Goal: Book appointment/travel/reservation

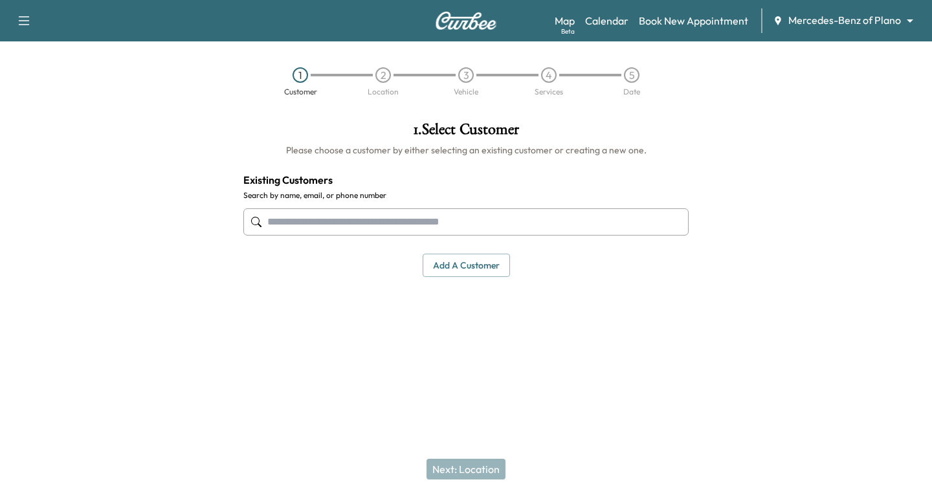
click at [268, 221] on input "text" at bounding box center [465, 221] width 445 height 27
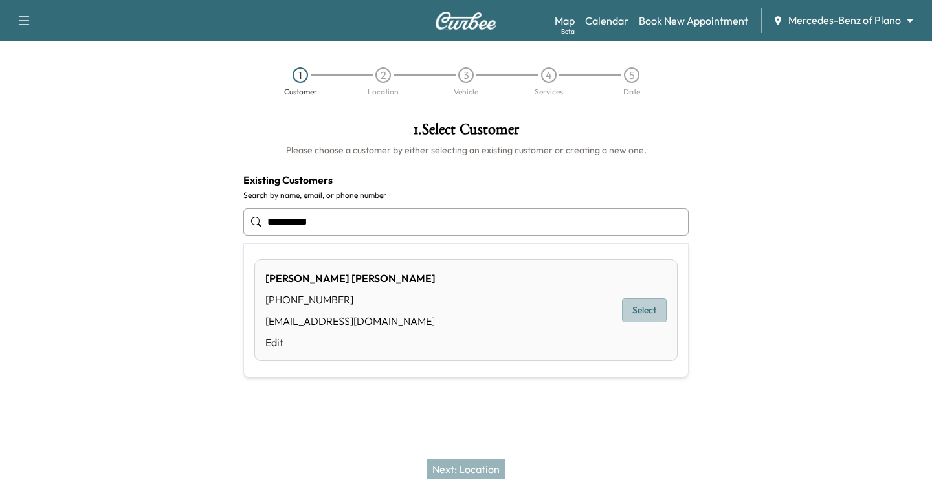
click at [652, 307] on button "Select" at bounding box center [644, 310] width 45 height 24
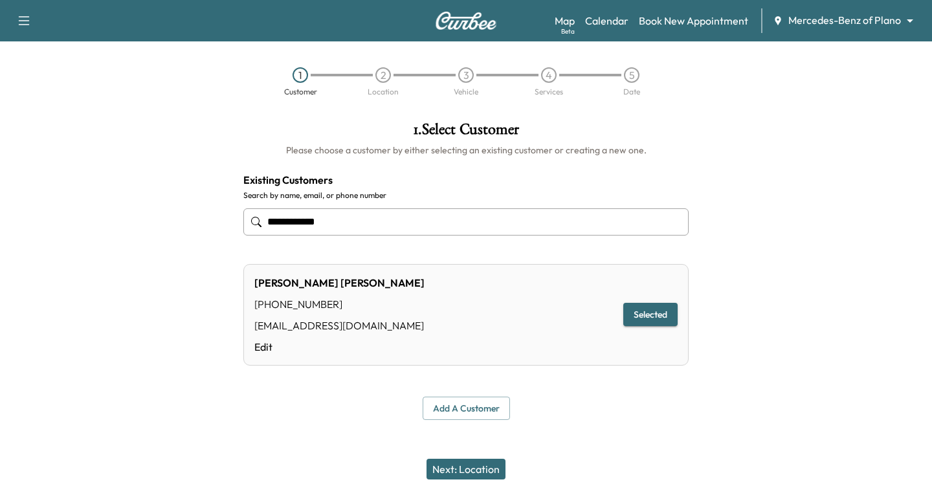
type input "**********"
click at [466, 468] on button "Next: Location" at bounding box center [465, 469] width 79 height 21
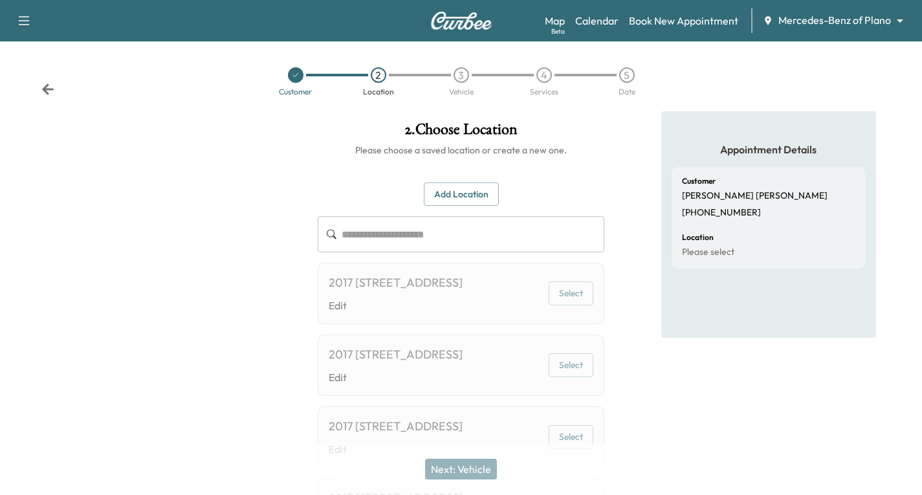
scroll to position [65, 0]
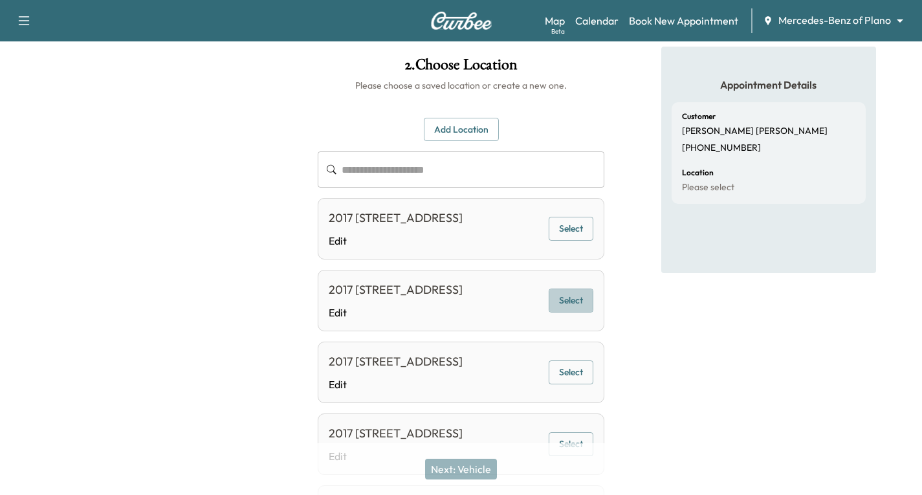
click at [573, 313] on button "Select" at bounding box center [571, 301] width 45 height 24
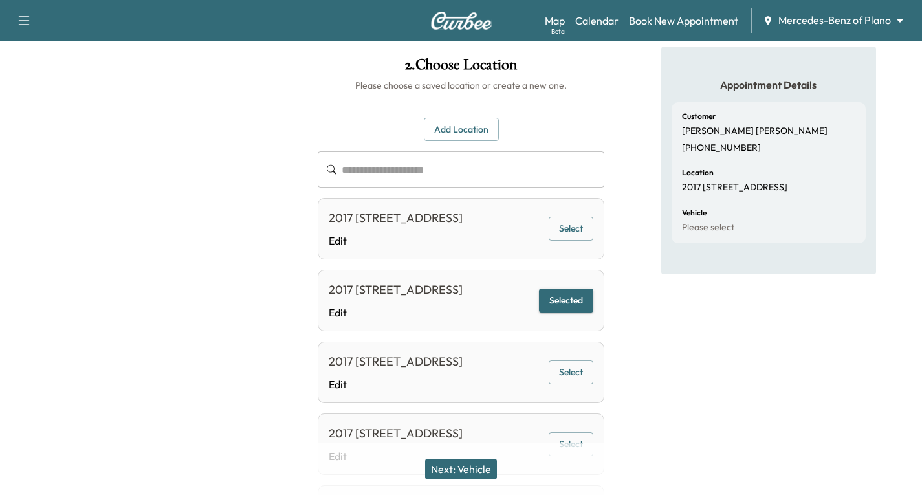
click at [469, 474] on button "Next: Vehicle" at bounding box center [461, 469] width 72 height 21
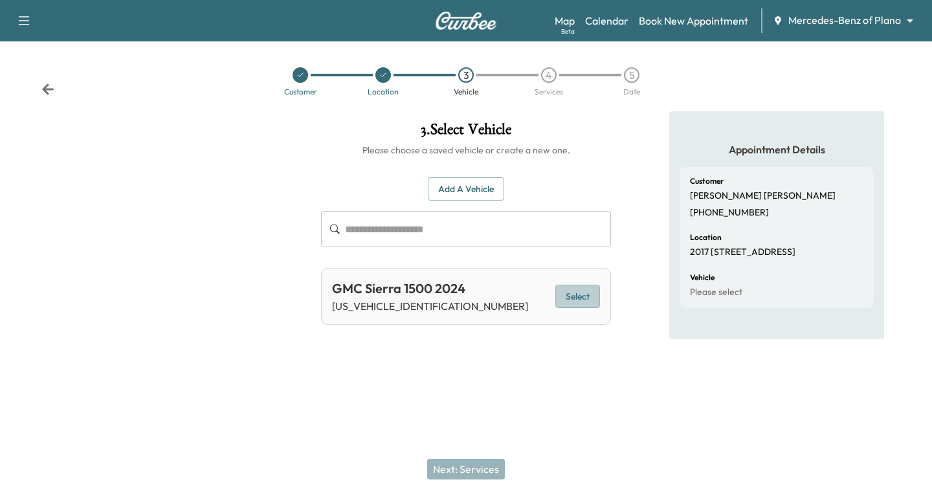
click at [586, 298] on button "Select" at bounding box center [577, 297] width 45 height 24
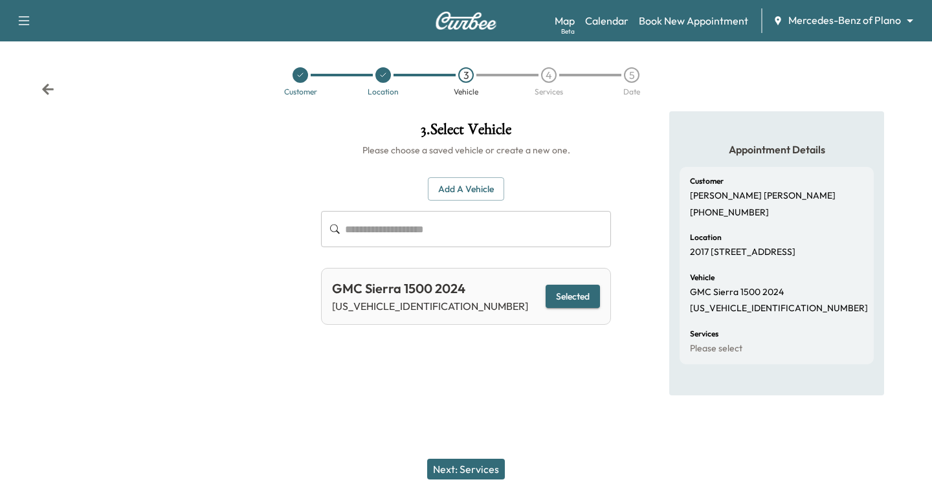
click at [478, 467] on button "Next: Services" at bounding box center [466, 469] width 78 height 21
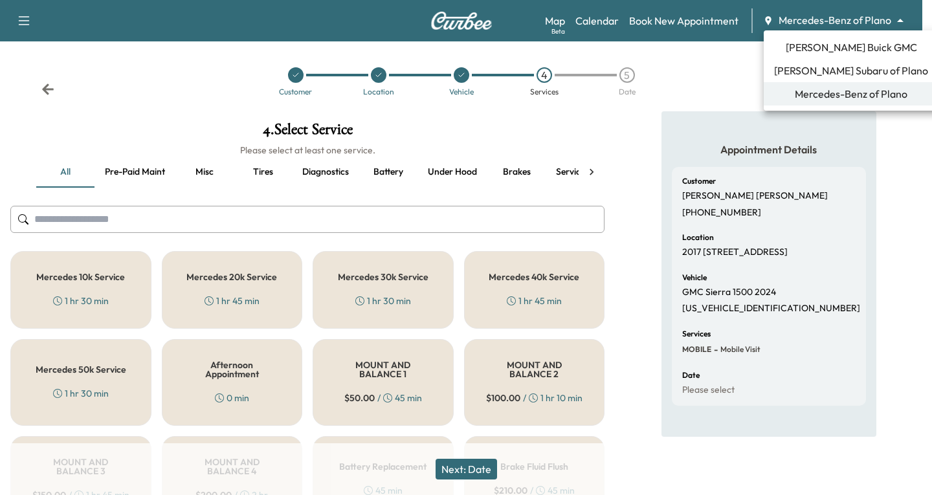
click at [901, 17] on body "Support Log Out Map Beta Calendar Book New Appointment Mercedes-Benz of Plano *…" at bounding box center [466, 247] width 932 height 495
click at [822, 47] on span "[PERSON_NAME] Buick GMC" at bounding box center [851, 47] width 131 height 16
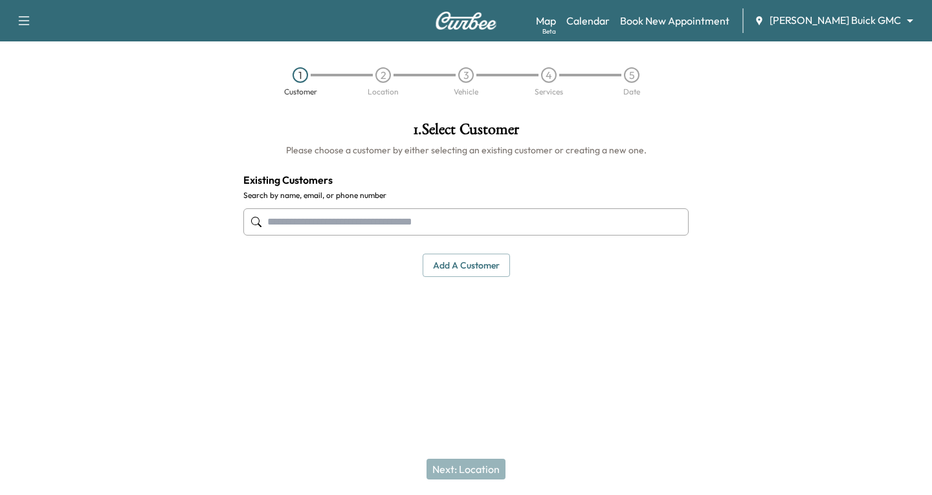
click at [292, 218] on input "text" at bounding box center [465, 221] width 445 height 27
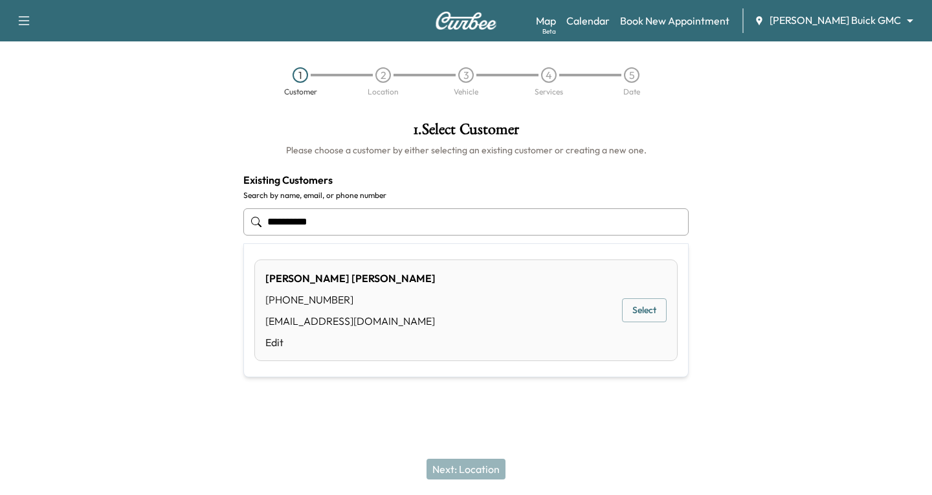
click at [633, 308] on button "Select" at bounding box center [644, 310] width 45 height 24
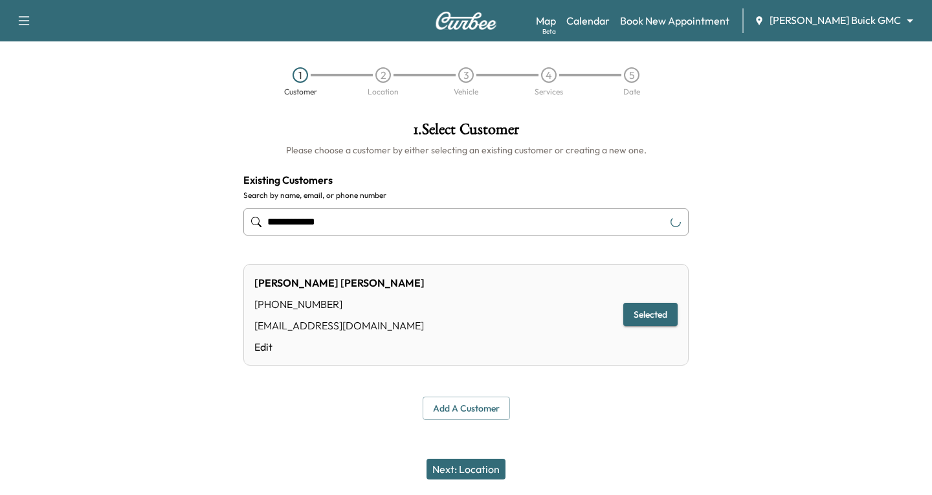
type input "**********"
click at [469, 461] on button "Next: Location" at bounding box center [465, 469] width 79 height 21
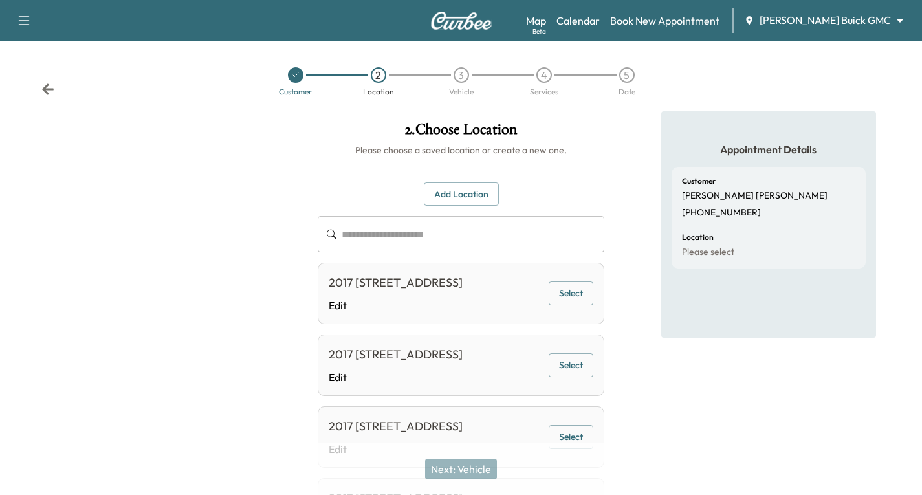
click at [576, 377] on button "Select" at bounding box center [571, 365] width 45 height 24
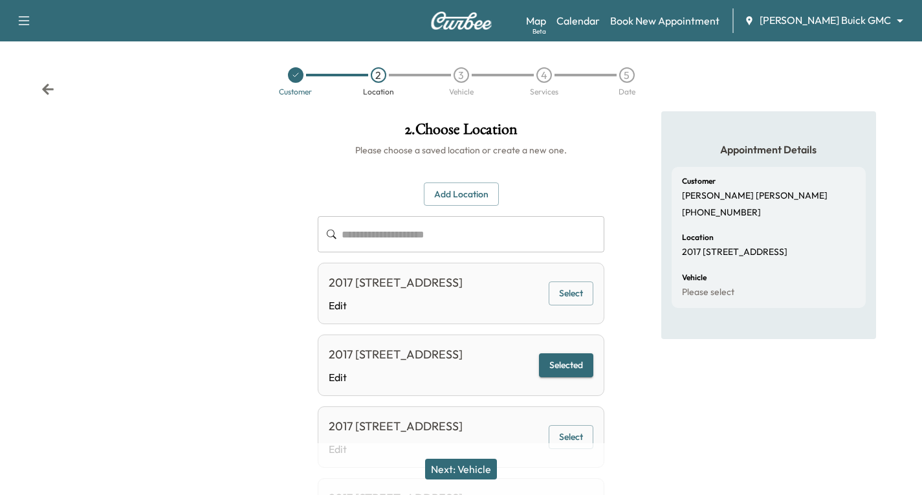
click at [474, 465] on button "Next: Vehicle" at bounding box center [461, 469] width 72 height 21
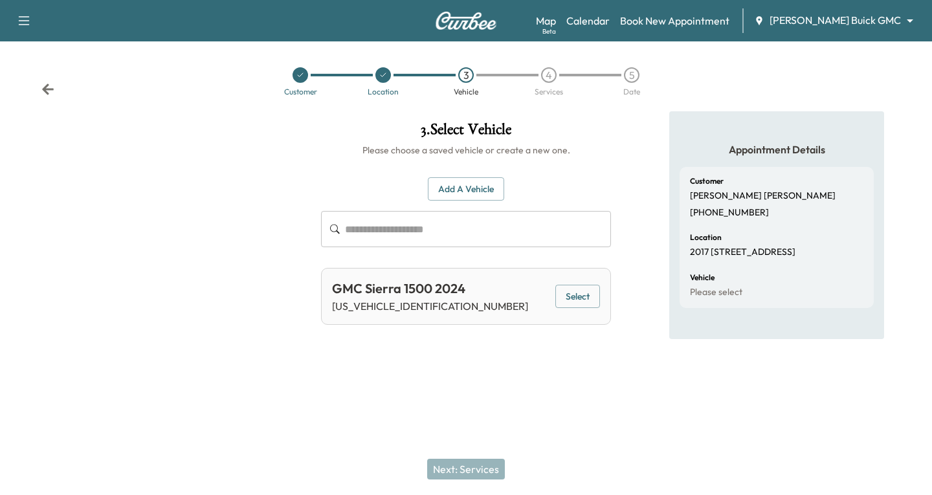
click at [589, 294] on button "Select" at bounding box center [577, 297] width 45 height 24
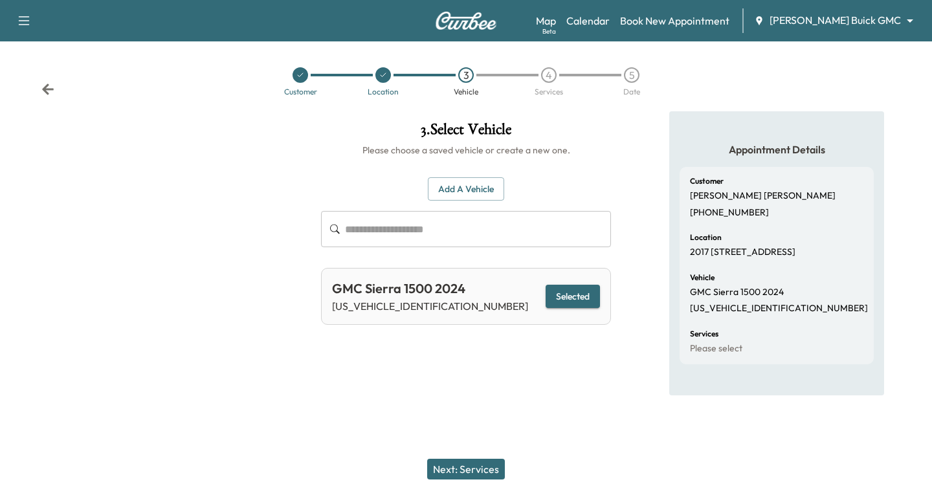
click at [451, 476] on button "Next: Services" at bounding box center [466, 469] width 78 height 21
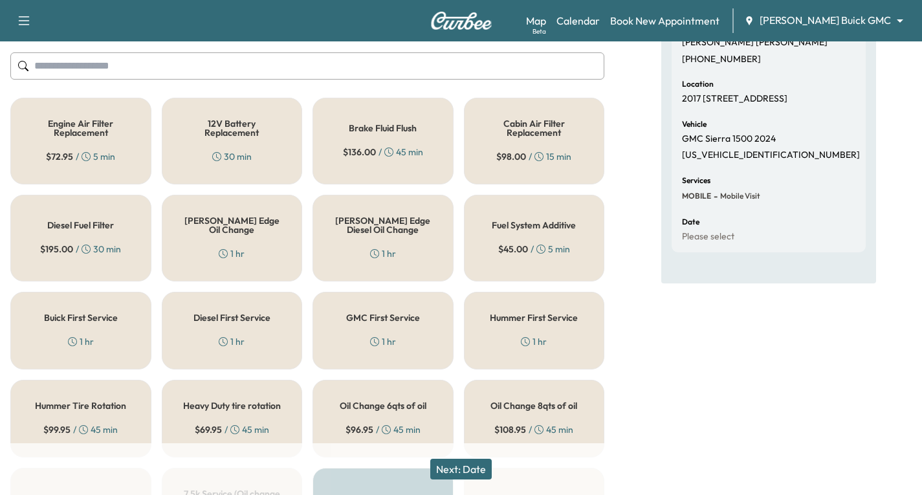
scroll to position [194, 0]
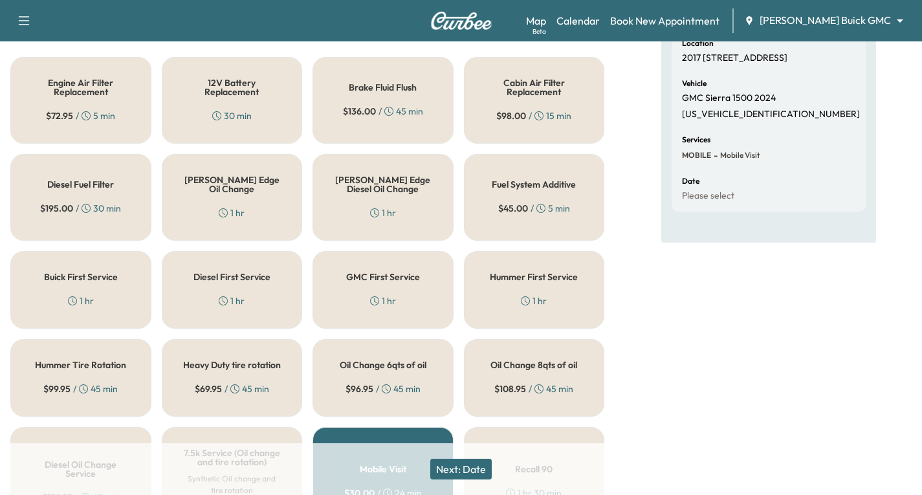
click at [228, 200] on div "[PERSON_NAME] Edge Oil Change 1 hr" at bounding box center [232, 197] width 141 height 87
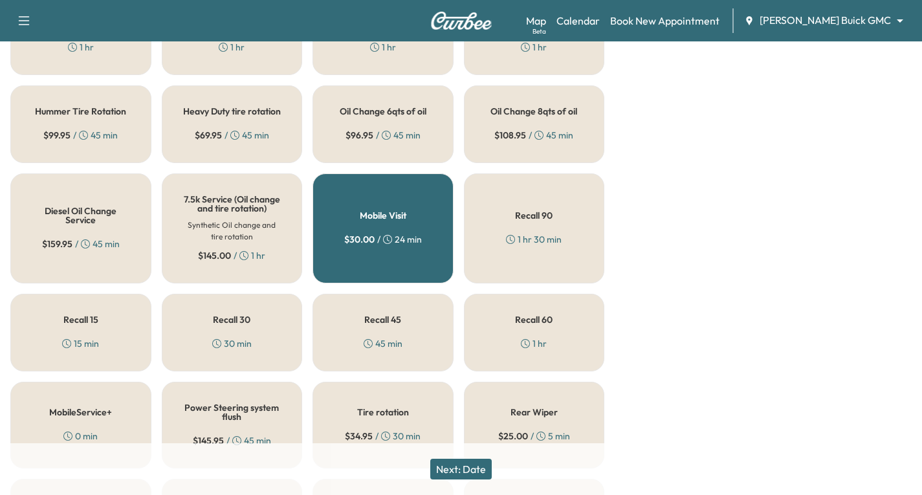
scroll to position [453, 0]
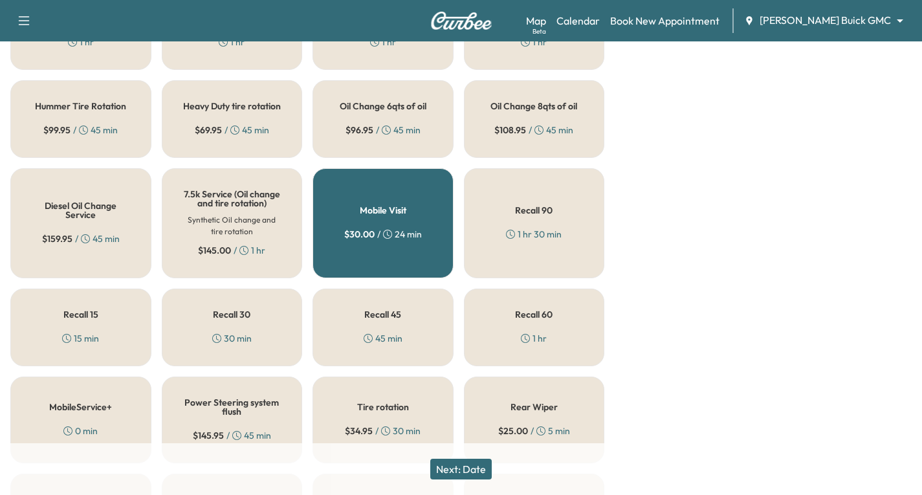
click at [387, 345] on div "45 min" at bounding box center [383, 338] width 39 height 13
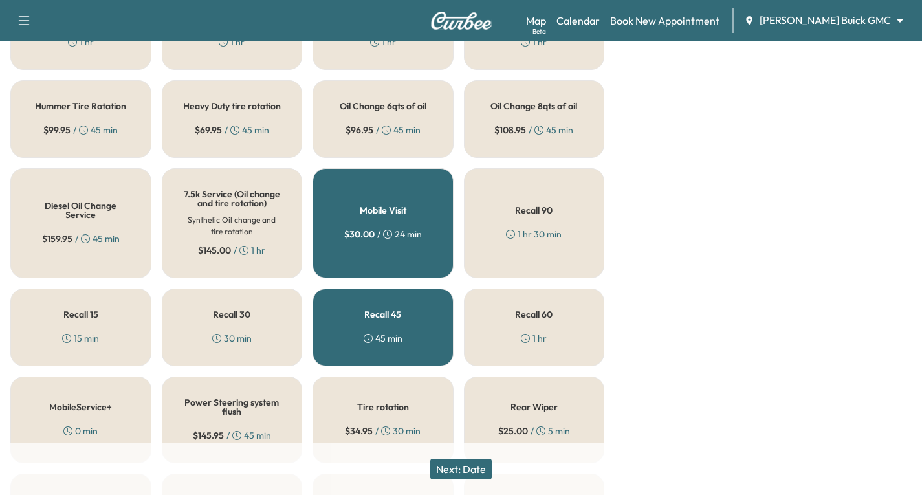
click at [462, 468] on button "Next: Date" at bounding box center [460, 469] width 61 height 21
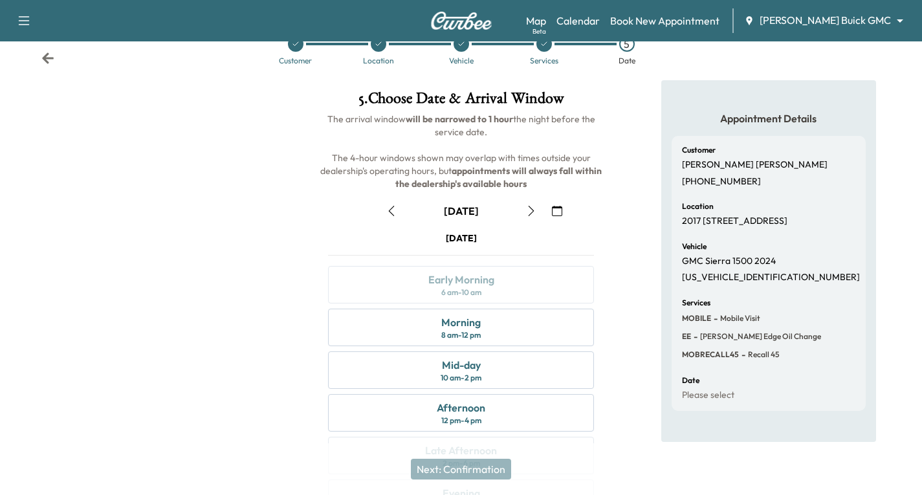
scroll to position [153, 0]
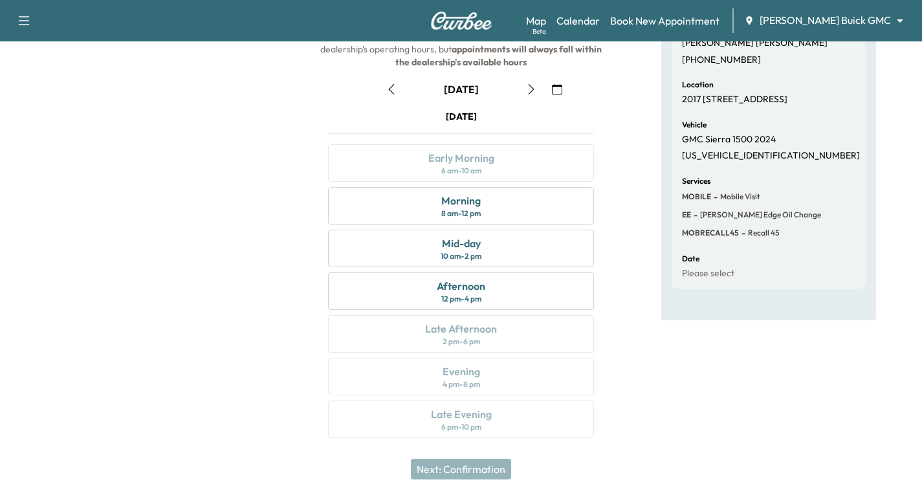
click at [530, 89] on icon "button" at bounding box center [531, 89] width 10 height 10
click at [513, 199] on div "Morning 8 am - 12 pm" at bounding box center [461, 206] width 266 height 38
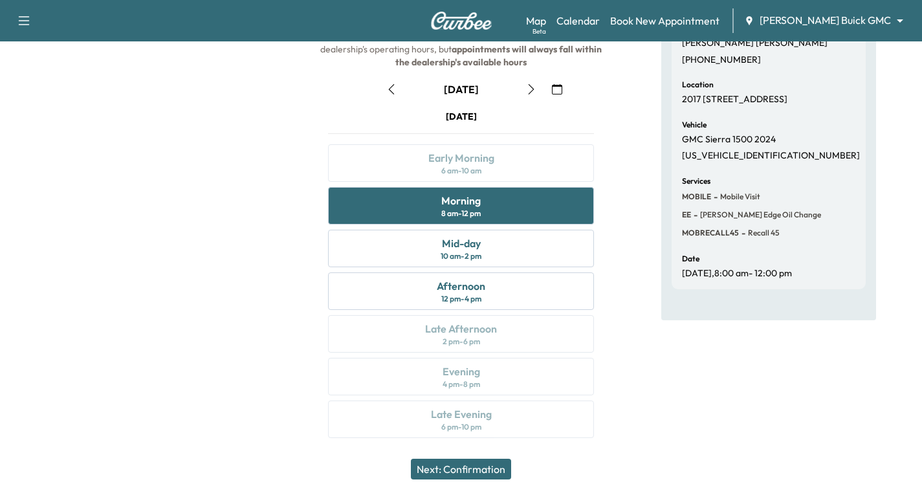
click at [478, 476] on button "Next: Confirmation" at bounding box center [461, 469] width 100 height 21
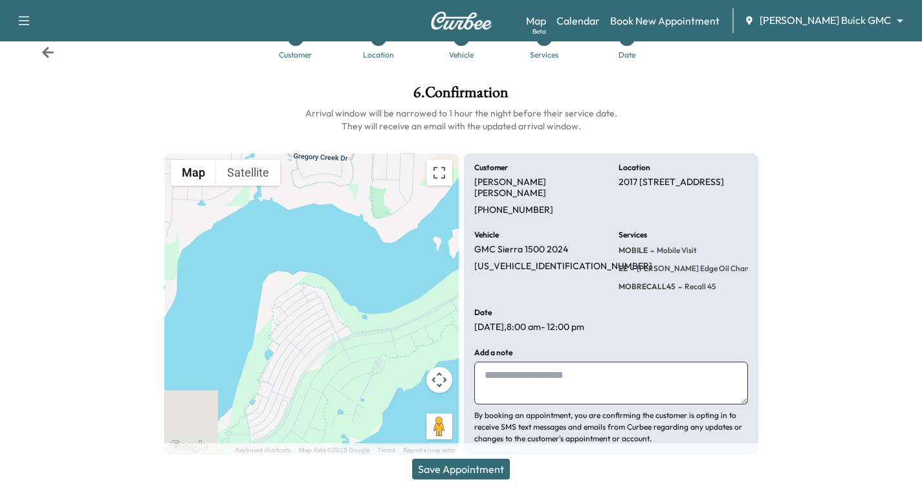
click at [474, 465] on button "Save Appointment" at bounding box center [461, 469] width 98 height 21
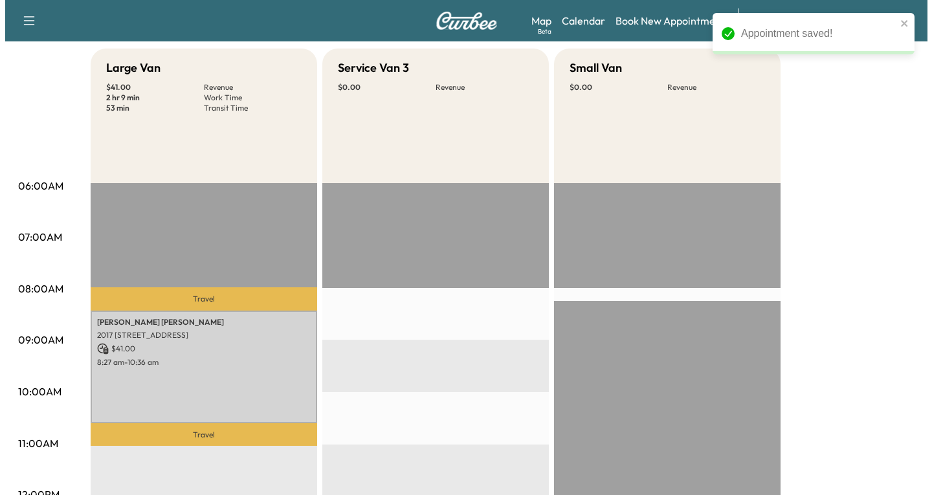
scroll to position [194, 0]
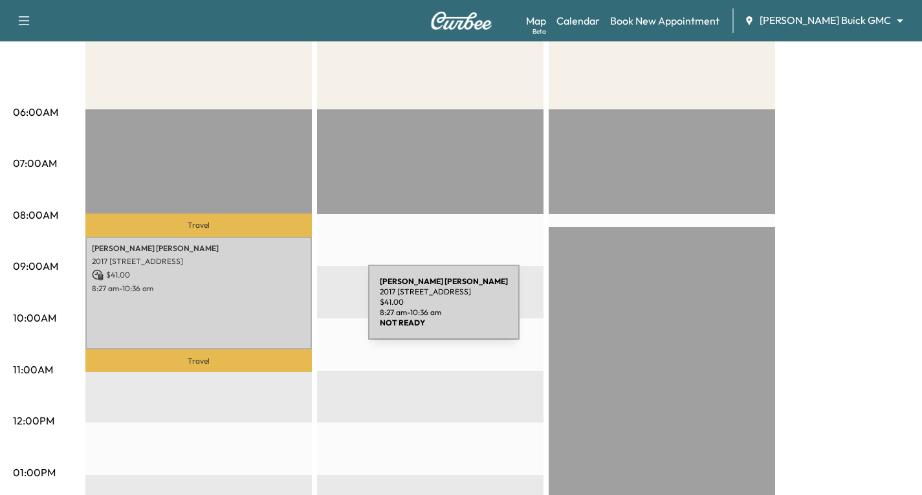
click at [271, 310] on div "[PERSON_NAME] 2017 [STREET_ADDRESS] $ 41.00 8:27 am - 10:36 am" at bounding box center [198, 293] width 226 height 113
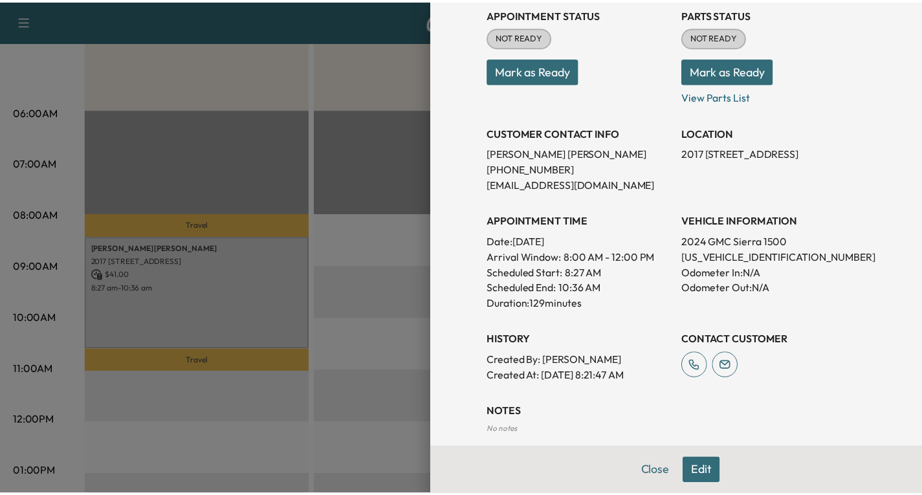
scroll to position [313, 0]
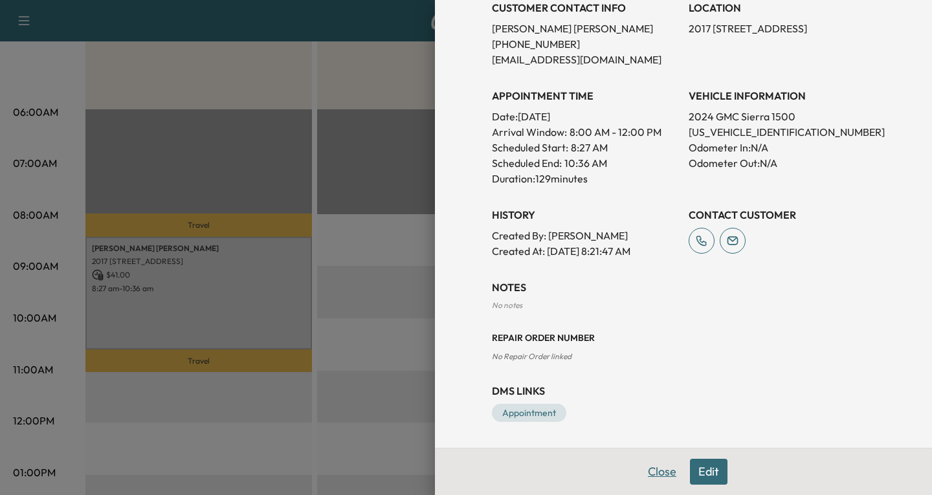
click at [655, 472] on button "Close" at bounding box center [661, 472] width 45 height 26
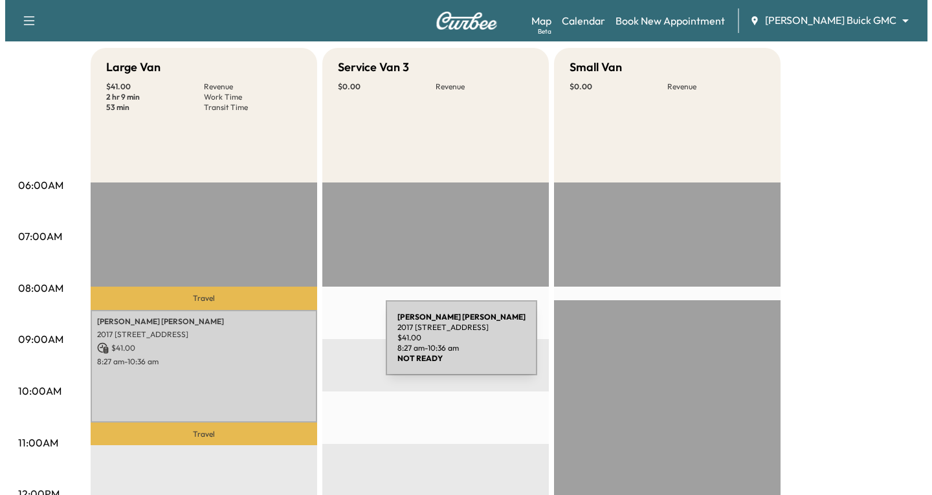
scroll to position [194, 0]
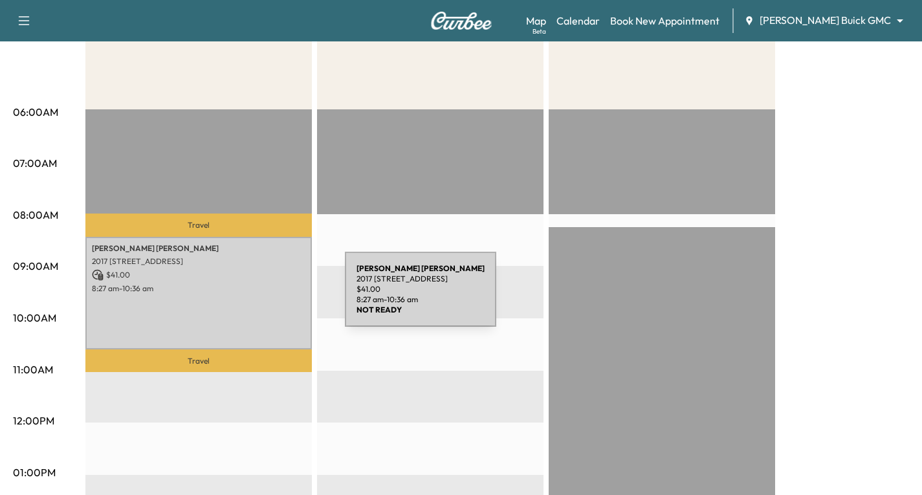
drag, startPoint x: 248, startPoint y: 297, endPoint x: 293, endPoint y: 322, distance: 51.9
click at [293, 322] on div "[PERSON_NAME] 2017 [STREET_ADDRESS] $ 41.00 8:27 am - 10:36 am" at bounding box center [198, 293] width 226 height 113
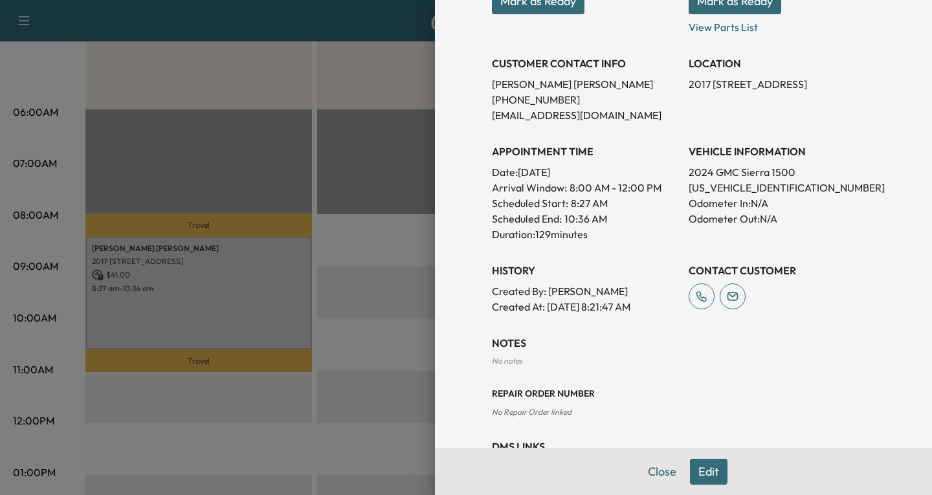
scroll to position [259, 0]
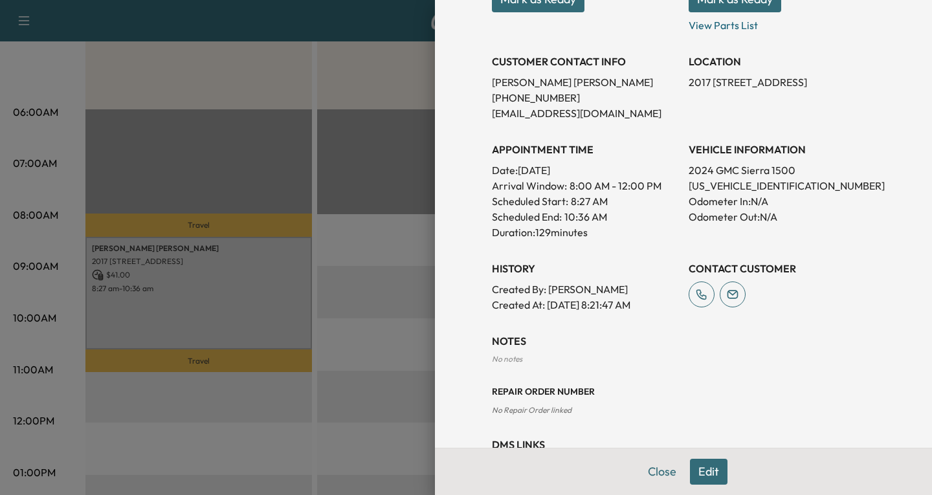
click at [704, 465] on button "Edit" at bounding box center [709, 472] width 38 height 26
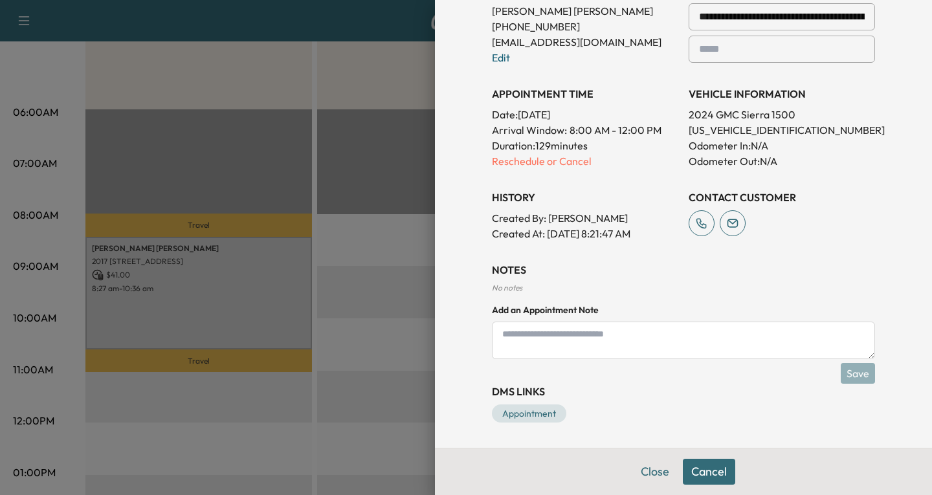
scroll to position [358, 0]
click at [509, 344] on textarea at bounding box center [683, 340] width 383 height 38
type textarea "**********"
click at [566, 338] on textarea "**********" at bounding box center [683, 340] width 383 height 38
paste textarea "**********"
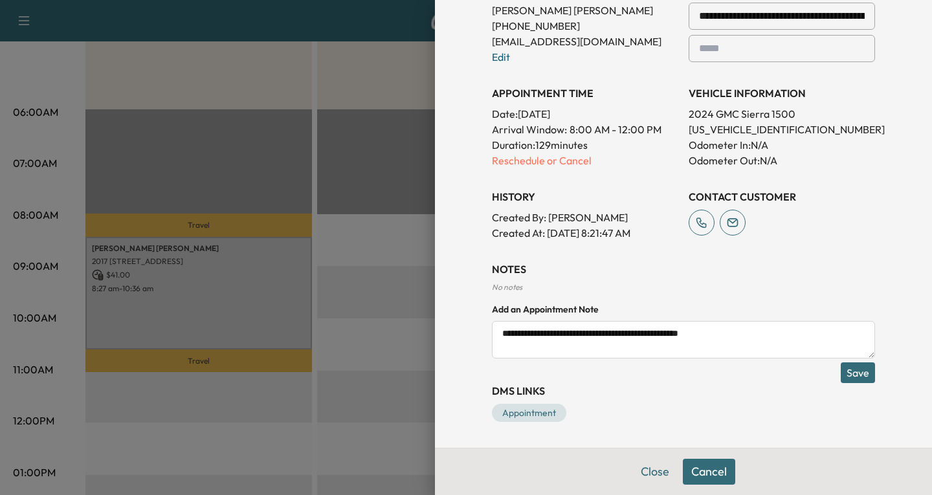
click at [683, 334] on textarea "**********" at bounding box center [683, 340] width 383 height 38
click at [733, 333] on textarea "**********" at bounding box center [683, 340] width 383 height 38
type textarea "**********"
click at [714, 331] on textarea "**********" at bounding box center [683, 340] width 383 height 38
paste textarea "**********"
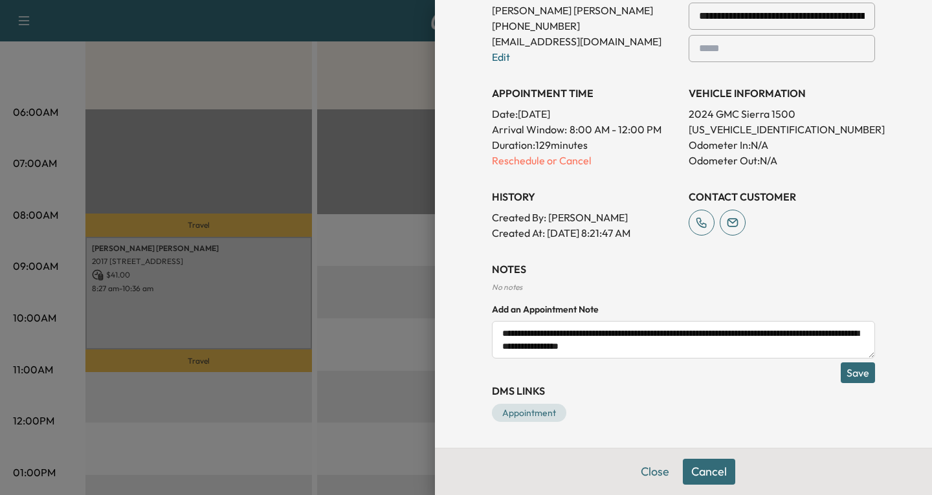
type textarea "**********"
click at [849, 373] on button "Save" at bounding box center [858, 372] width 34 height 21
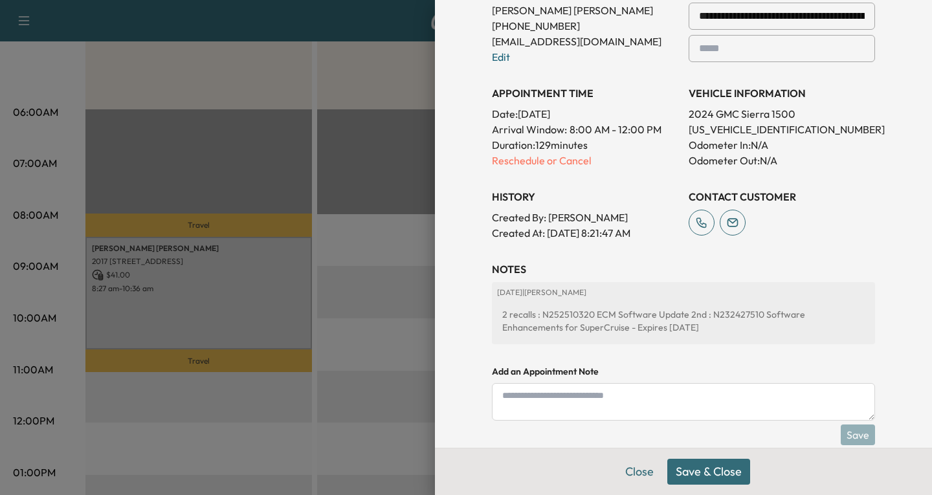
scroll to position [420, 0]
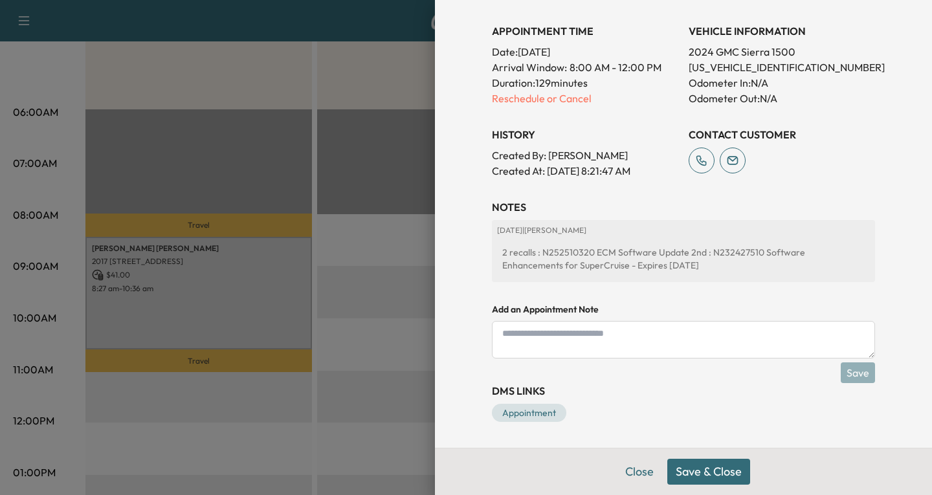
click at [711, 475] on button "Save & Close" at bounding box center [708, 472] width 83 height 26
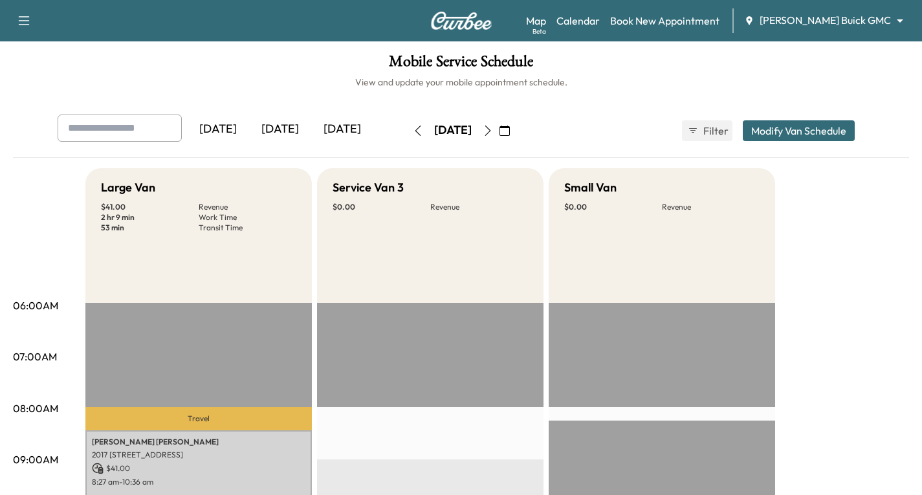
scroll to position [0, 0]
click at [510, 132] on icon "button" at bounding box center [505, 131] width 10 height 10
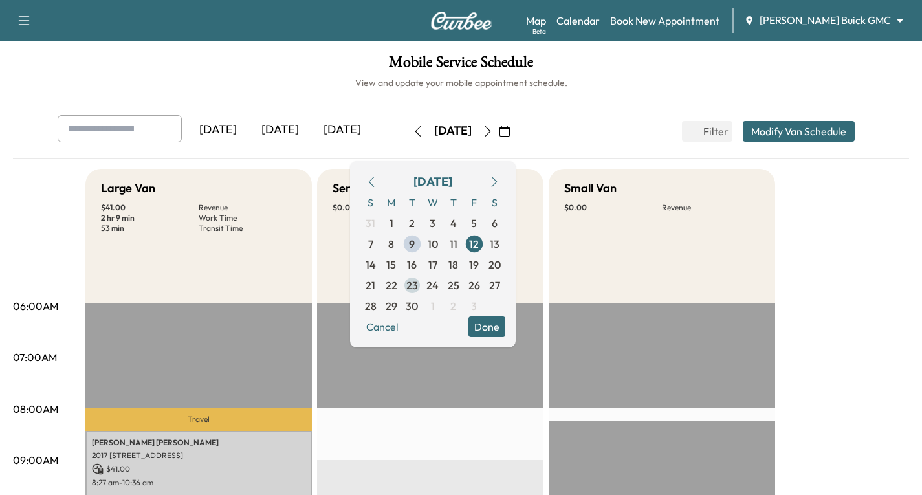
click at [418, 287] on span "23" at bounding box center [412, 286] width 12 height 16
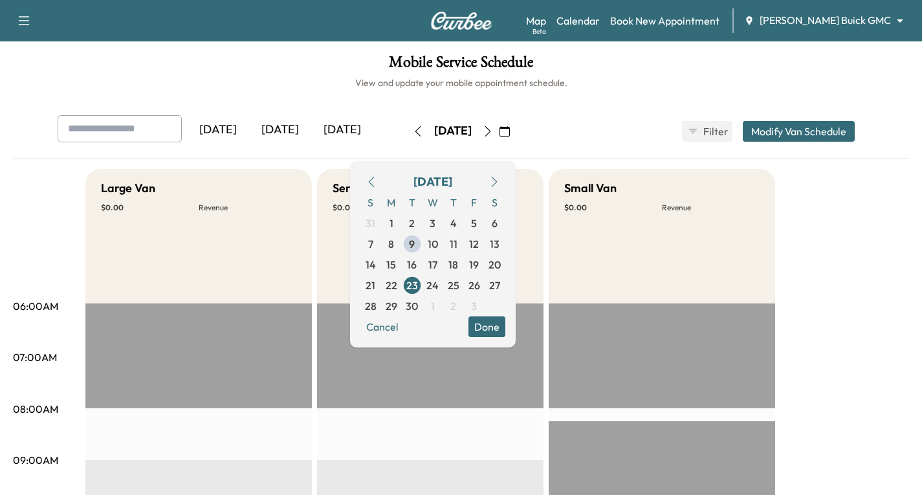
click at [617, 116] on div "[DATE] [DATE] [DATE] [DATE] September 2025 S M T W T F S 31 1 2 3 4 5 6 7 8 9 1…" at bounding box center [461, 131] width 828 height 32
click at [600, 19] on link "Calendar" at bounding box center [578, 21] width 43 height 16
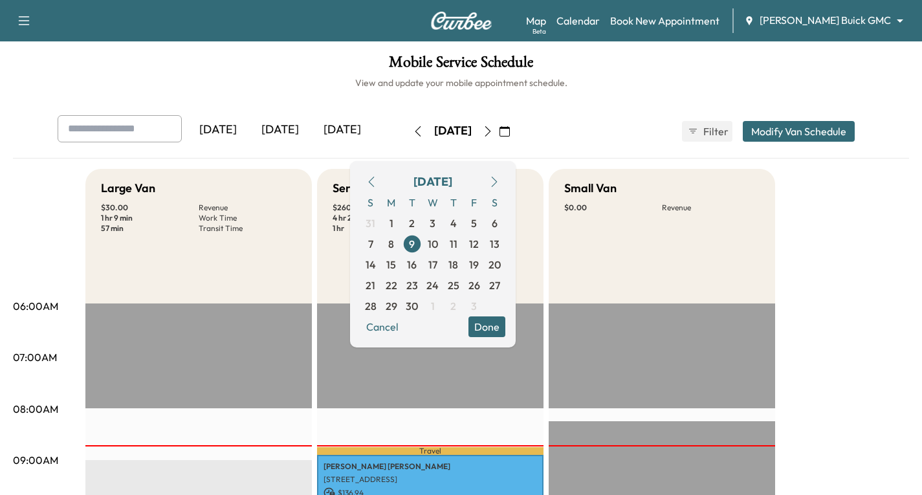
click at [510, 133] on icon "button" at bounding box center [505, 131] width 10 height 10
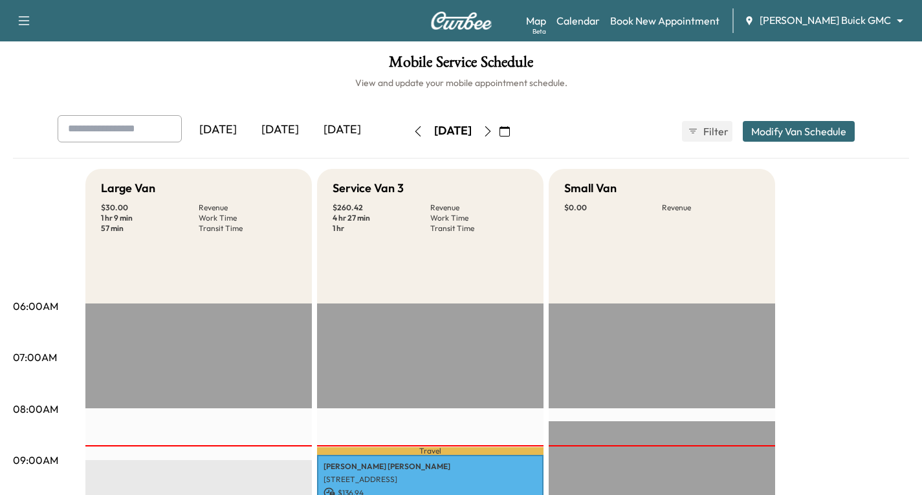
click at [510, 133] on icon "button" at bounding box center [505, 131] width 10 height 10
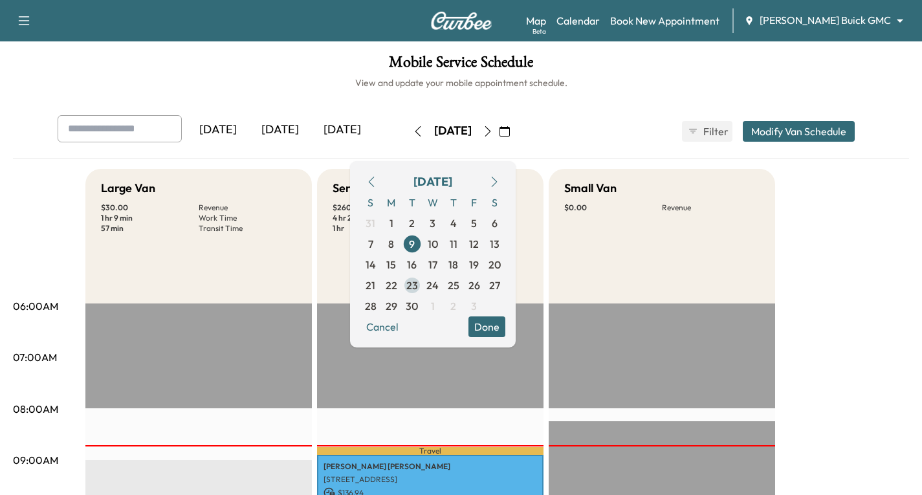
click at [418, 285] on span "23" at bounding box center [412, 286] width 12 height 16
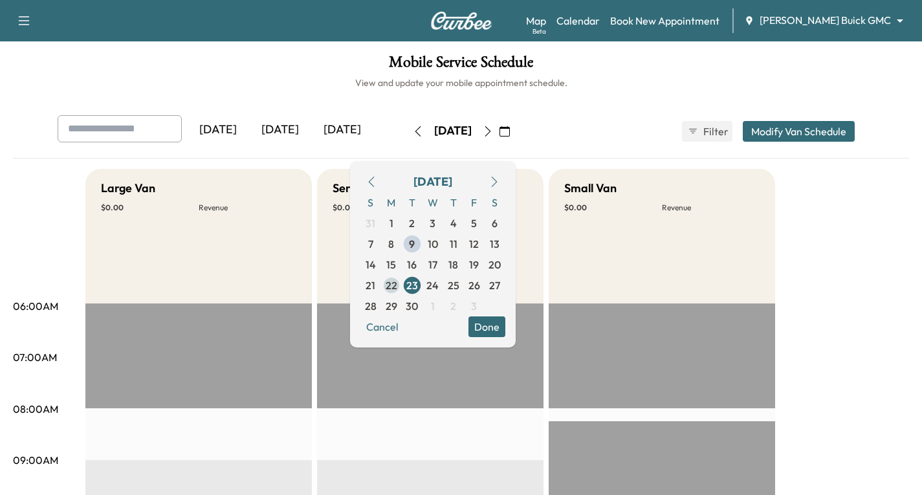
click at [397, 283] on span "22" at bounding box center [392, 286] width 12 height 16
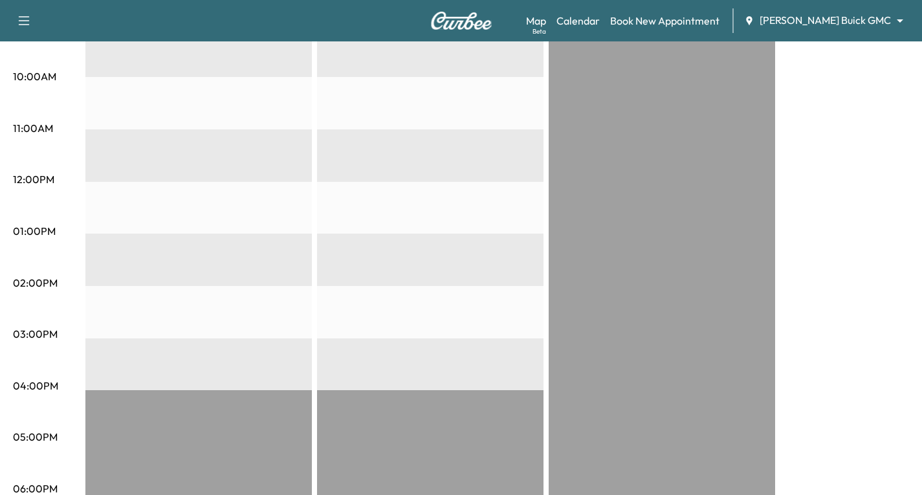
scroll to position [334, 0]
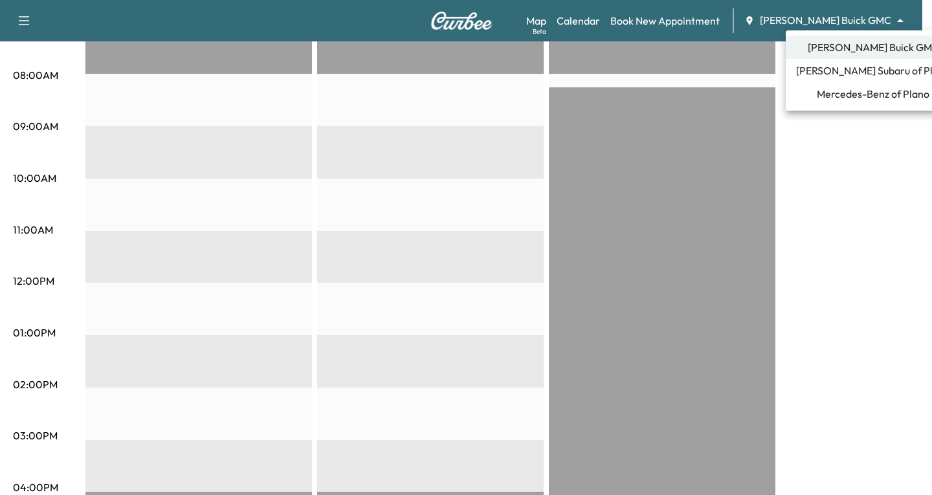
click at [848, 96] on span "Mercedes-Benz of Plano" at bounding box center [873, 94] width 113 height 16
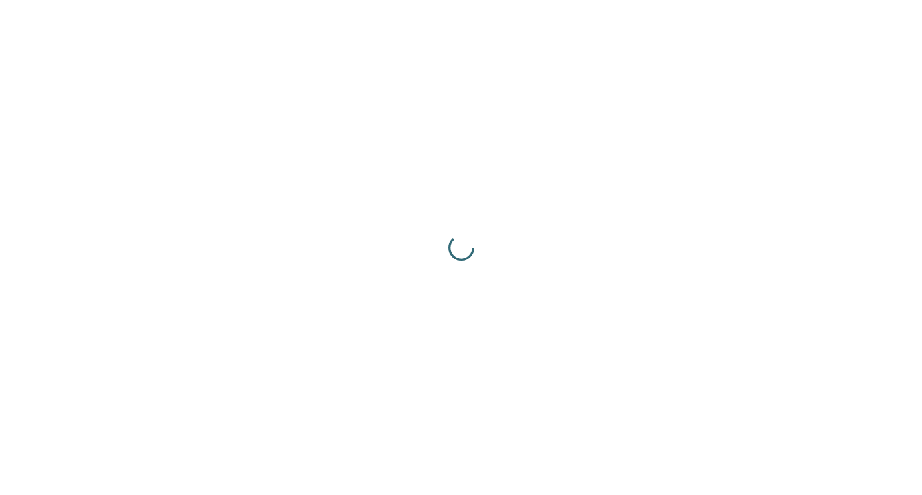
scroll to position [0, 0]
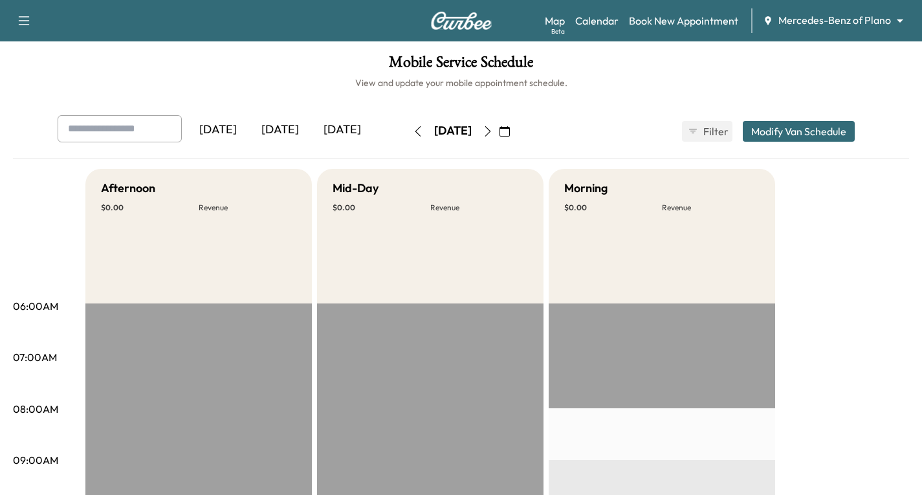
click at [493, 135] on icon "button" at bounding box center [488, 131] width 10 height 10
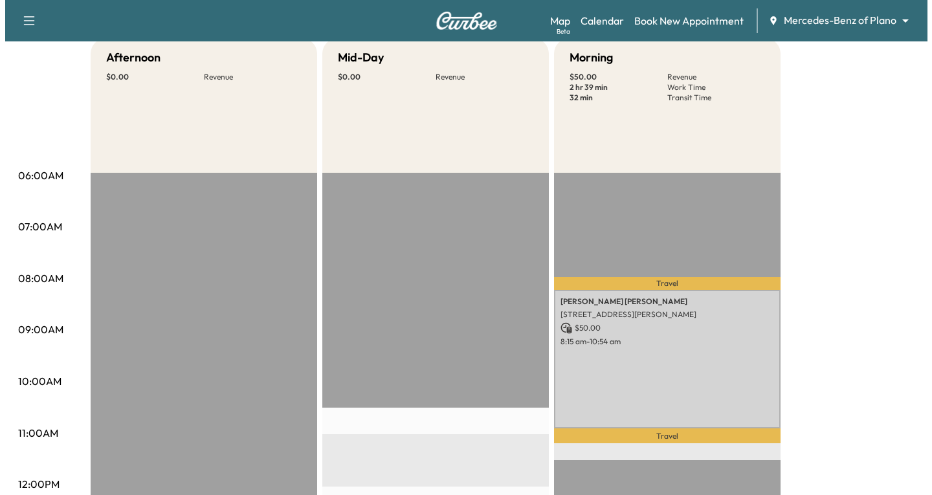
scroll to position [194, 0]
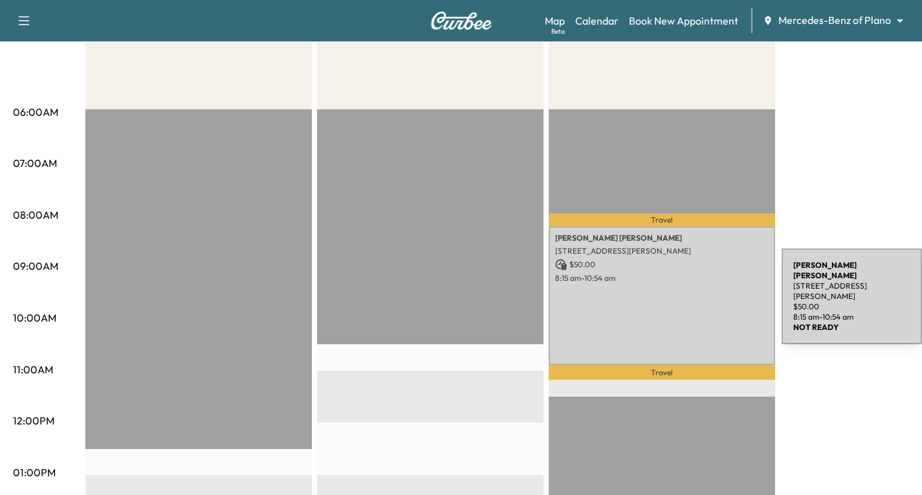
click at [685, 294] on div "[PERSON_NAME] [STREET_ADDRESS][PERSON_NAME] $ 50.00 8:15 am - 10:54 am" at bounding box center [662, 295] width 226 height 138
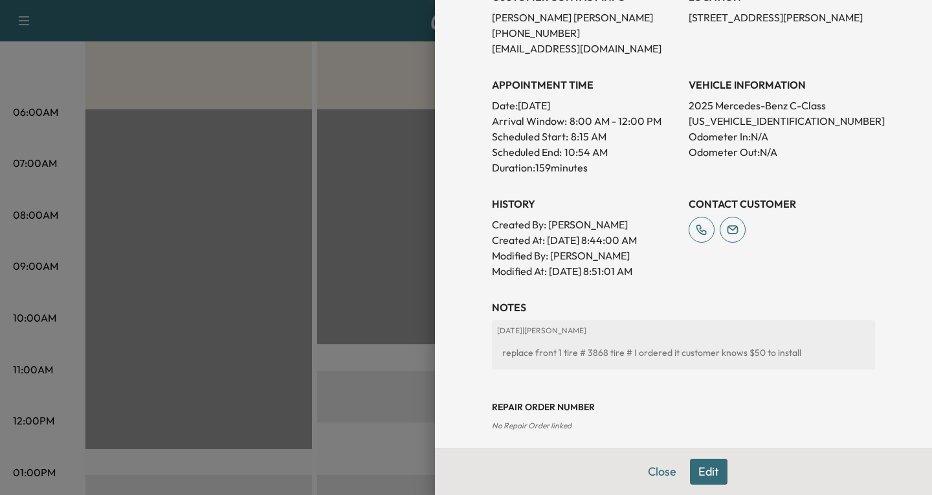
scroll to position [388, 0]
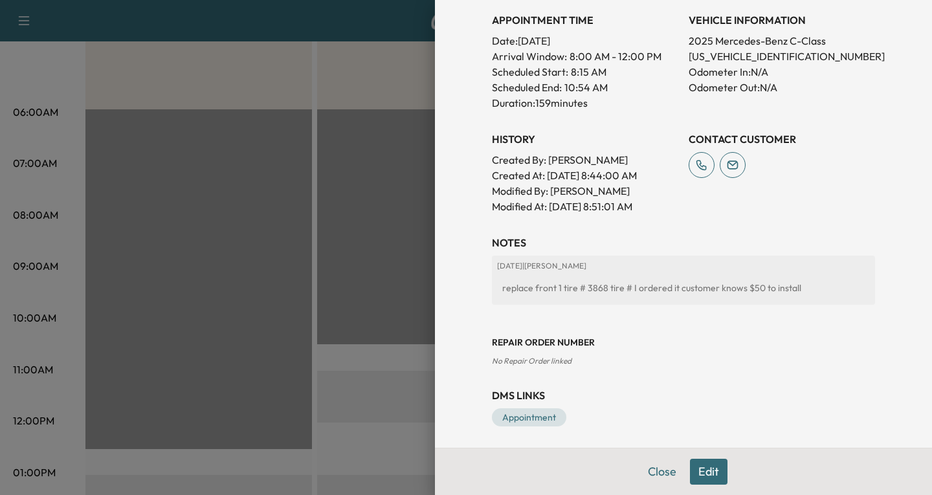
click at [696, 476] on button "Edit" at bounding box center [709, 472] width 38 height 26
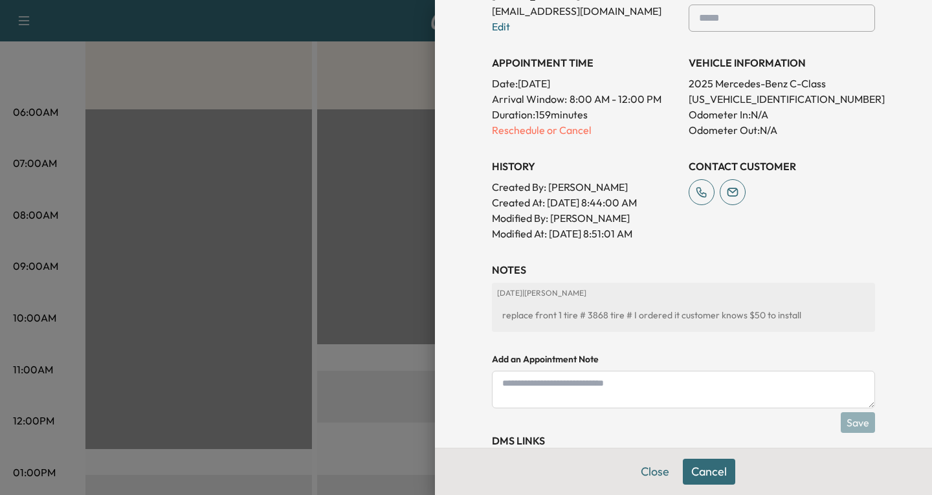
scroll to position [431, 0]
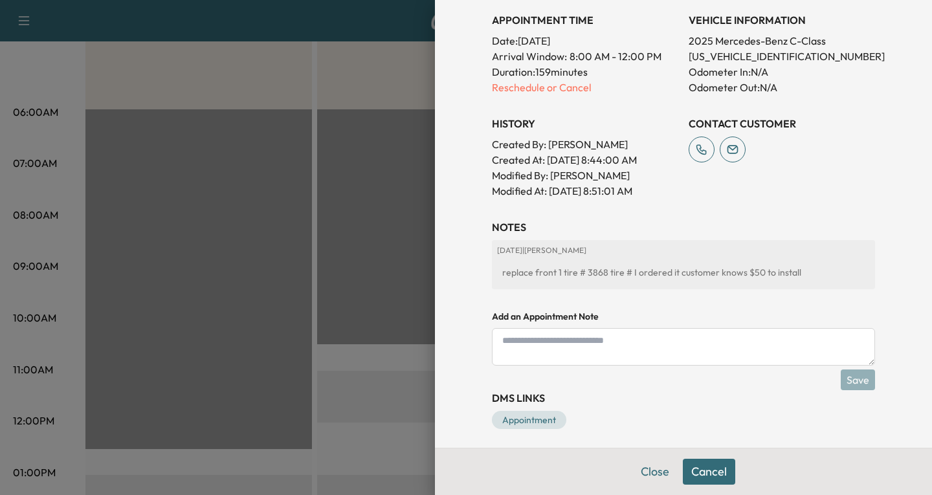
click at [496, 341] on textarea at bounding box center [683, 347] width 383 height 38
type textarea "**********"
click at [843, 381] on button "Save" at bounding box center [858, 380] width 34 height 21
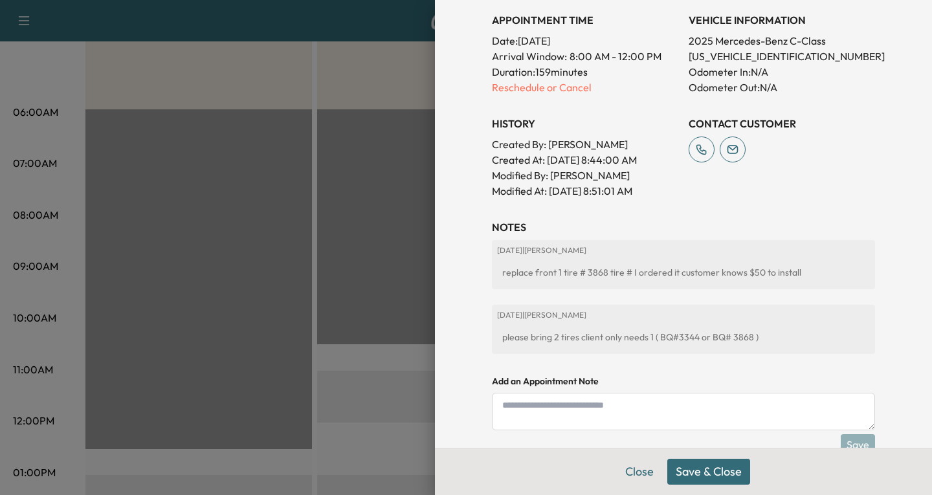
click at [706, 471] on button "Save & Close" at bounding box center [708, 472] width 83 height 26
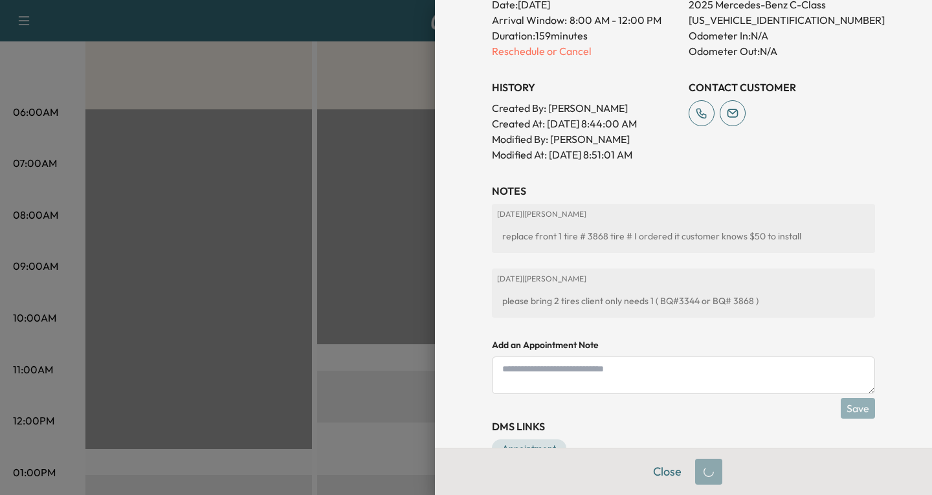
scroll to position [0, 0]
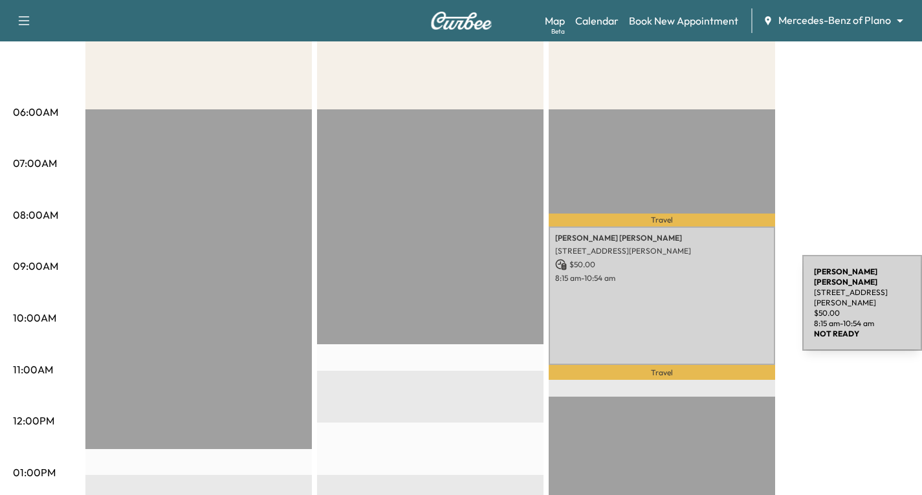
click at [707, 300] on div "[PERSON_NAME] [STREET_ADDRESS][PERSON_NAME] $ 50.00 8:15 am - 10:54 am" at bounding box center [662, 295] width 226 height 138
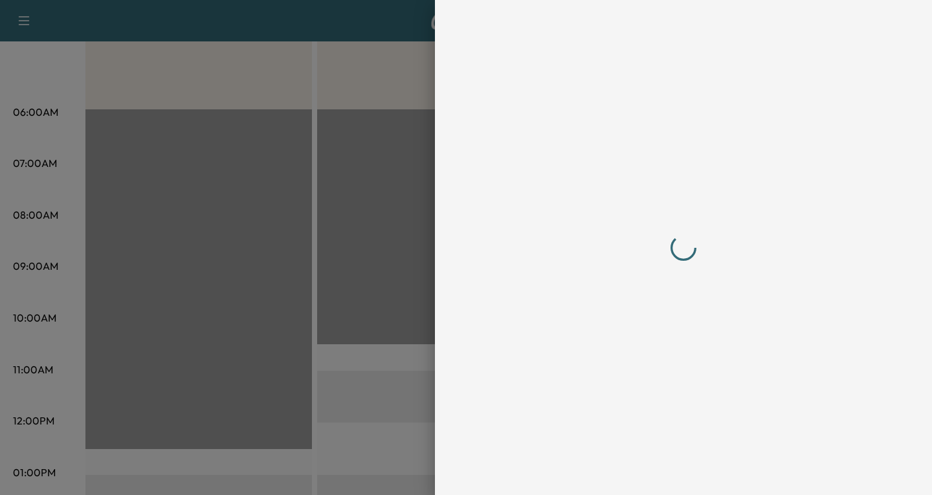
click at [648, 474] on div at bounding box center [683, 247] width 414 height 495
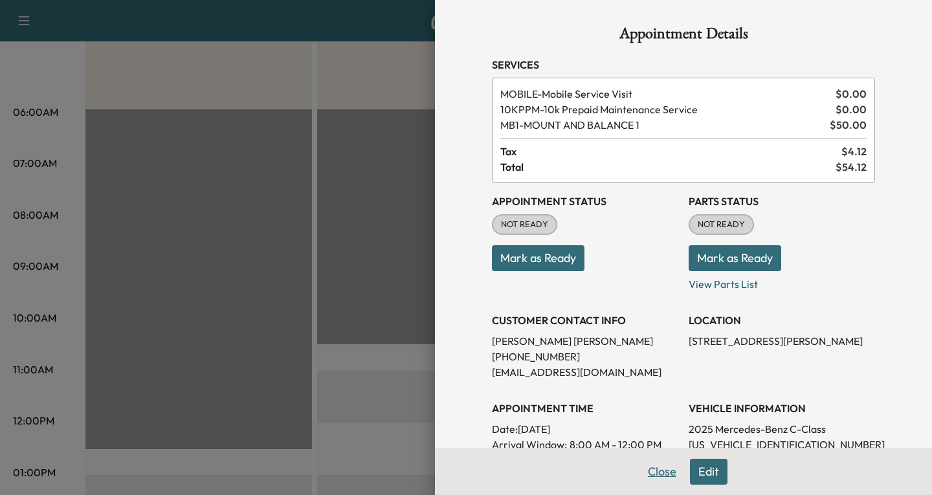
click at [653, 469] on div "Appointment Details Services MOBILE - Mobile Service Visit $ 0.00 10KPPM - 10k …" at bounding box center [683, 452] width 414 height 905
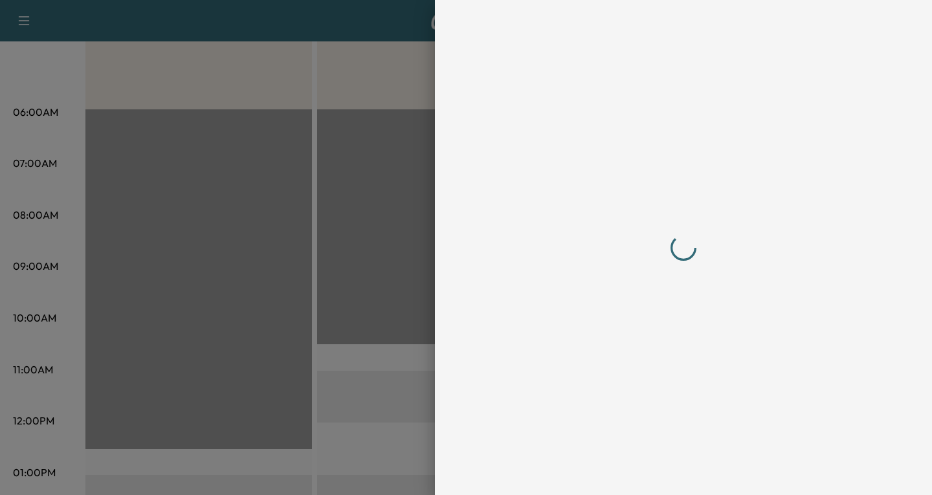
click at [655, 475] on div at bounding box center [683, 247] width 414 height 495
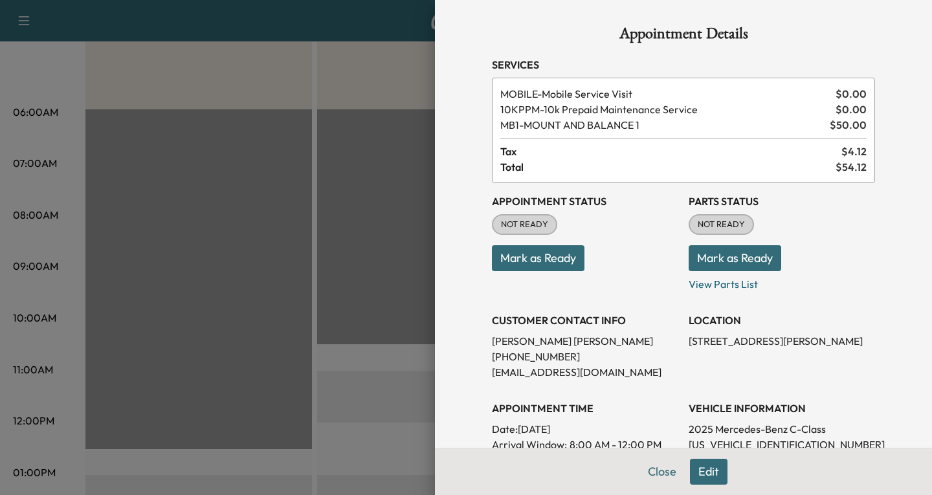
click at [294, 72] on div at bounding box center [466, 247] width 932 height 495
